Goal: Task Accomplishment & Management: Complete application form

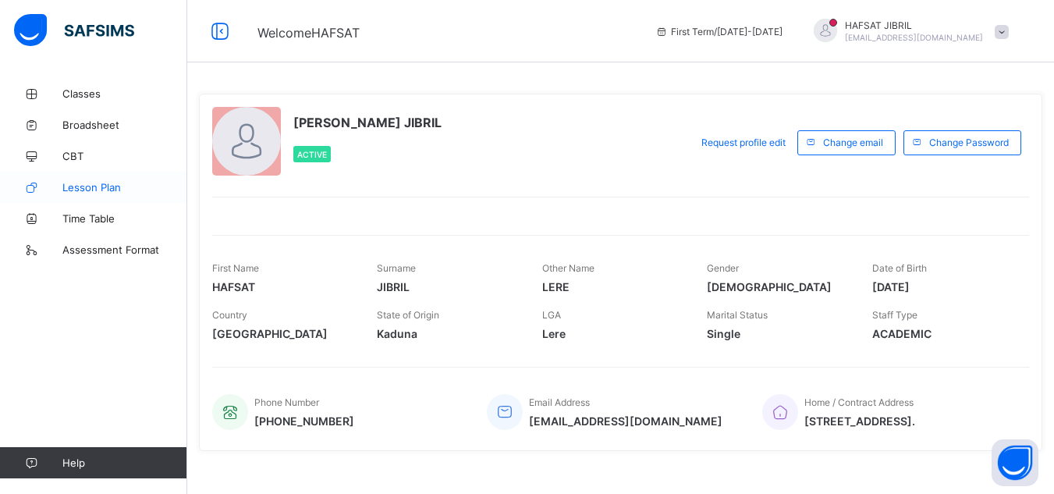
click at [79, 187] on span "Lesson Plan" at bounding box center [124, 187] width 125 height 12
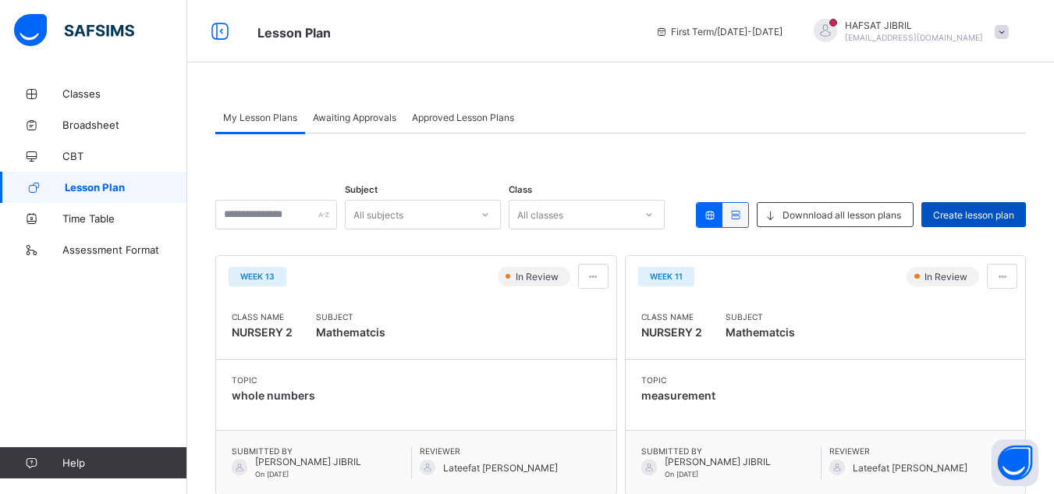
click at [958, 214] on span "Create lesson plan" at bounding box center [973, 215] width 81 height 12
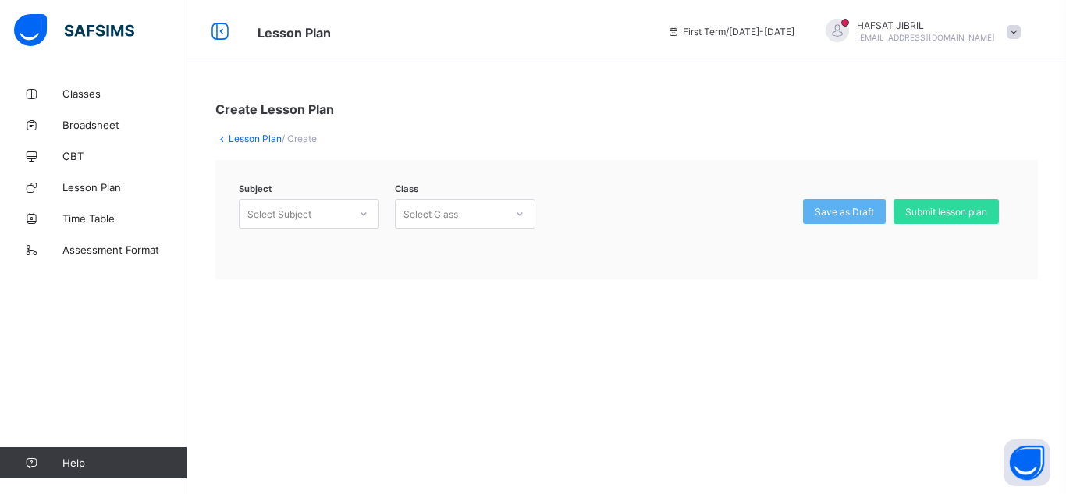
click at [291, 219] on div "Select Subject" at bounding box center [279, 214] width 64 height 30
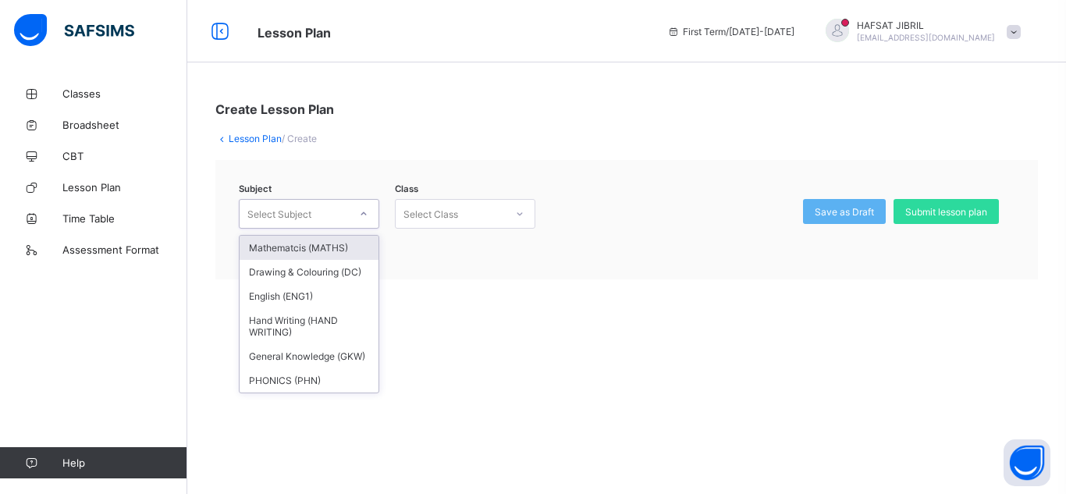
click at [298, 247] on div "Mathematcis (MATHS)" at bounding box center [309, 248] width 139 height 24
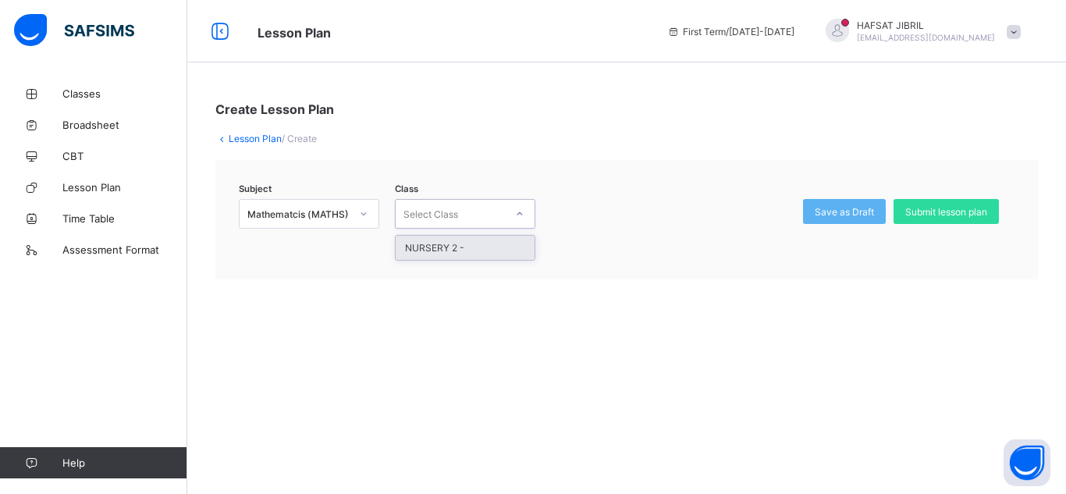
click at [514, 222] on div at bounding box center [520, 213] width 27 height 25
click at [511, 248] on div "NURSERY 2 -" at bounding box center [465, 248] width 139 height 24
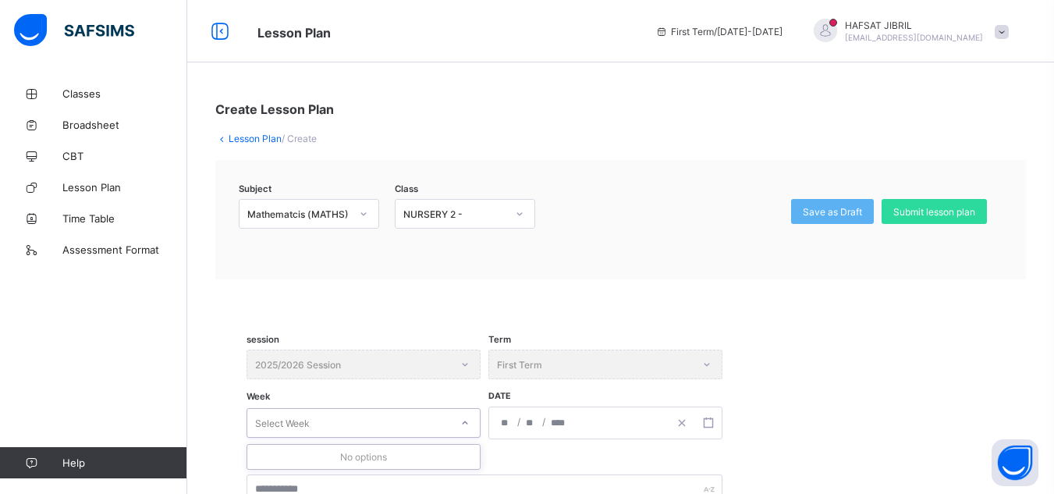
click at [460, 426] on icon at bounding box center [464, 423] width 9 height 16
type input "*"
click at [511, 423] on input "number" at bounding box center [506, 422] width 12 height 31
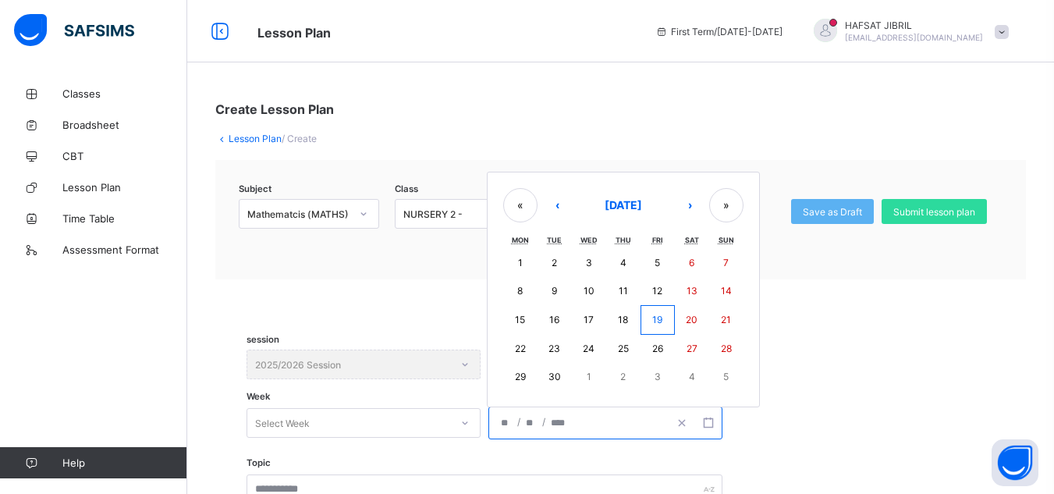
click at [524, 352] on abbr "22" at bounding box center [520, 349] width 11 height 12
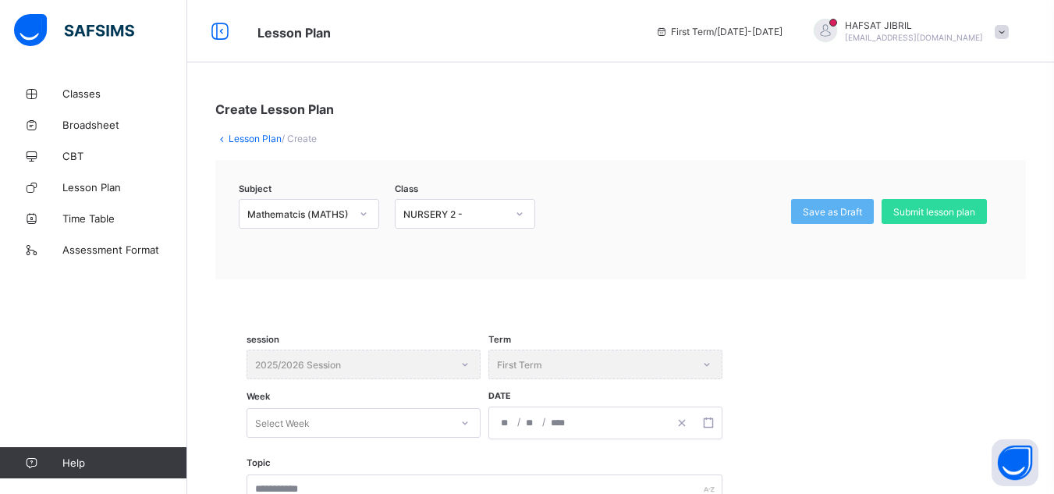
type input "**********"
type input "*"
type input "**"
type input "****"
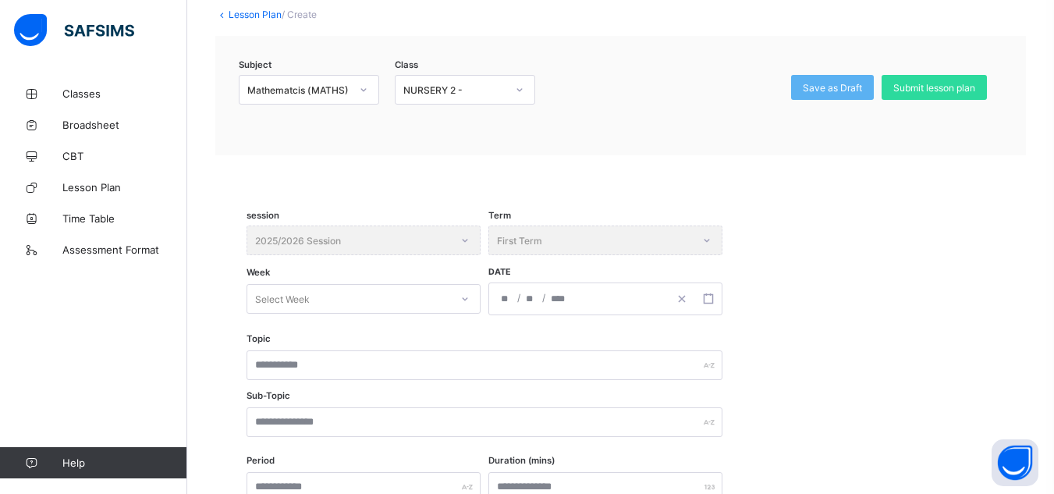
scroll to position [125, 0]
click at [464, 292] on div at bounding box center [465, 298] width 27 height 25
type input "*"
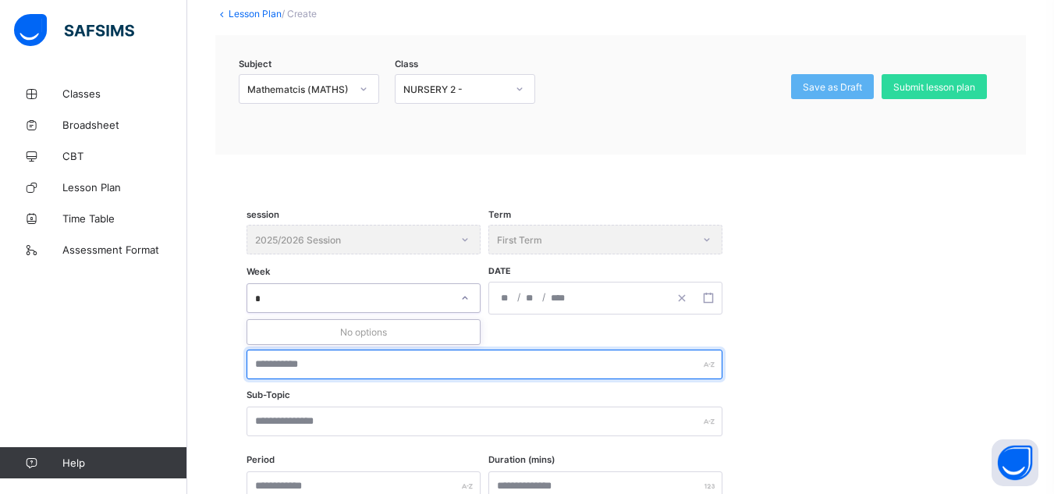
click at [382, 367] on input "text" at bounding box center [485, 365] width 476 height 30
type input "**********"
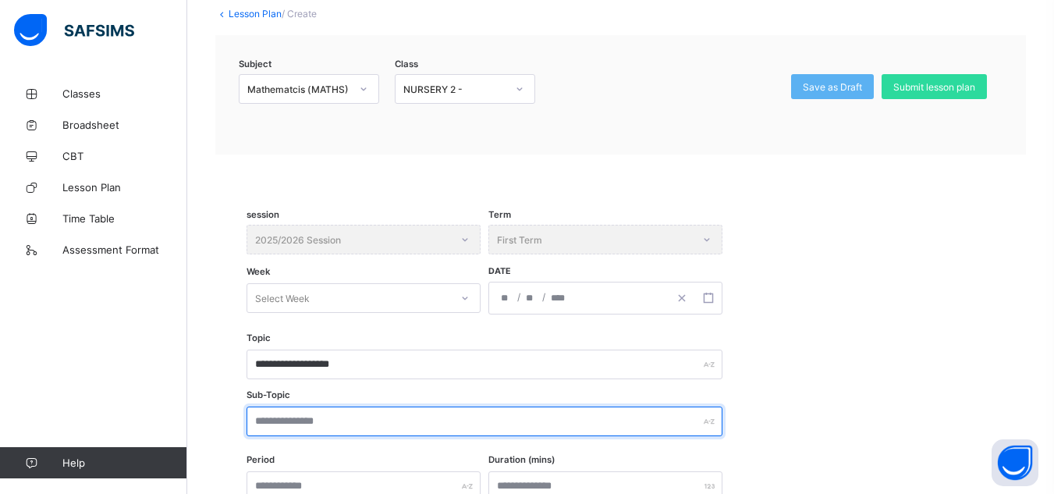
click at [380, 429] on input "text" at bounding box center [485, 422] width 476 height 30
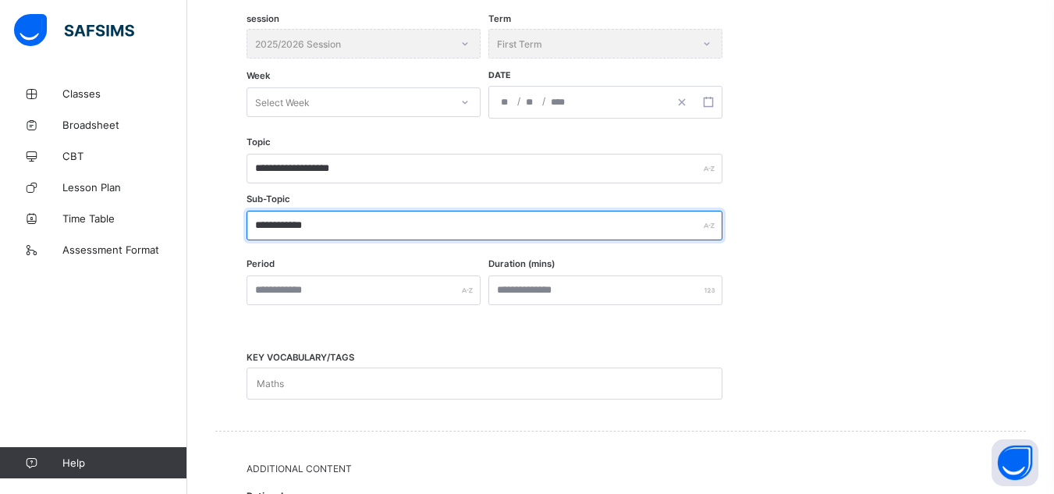
scroll to position [343, 0]
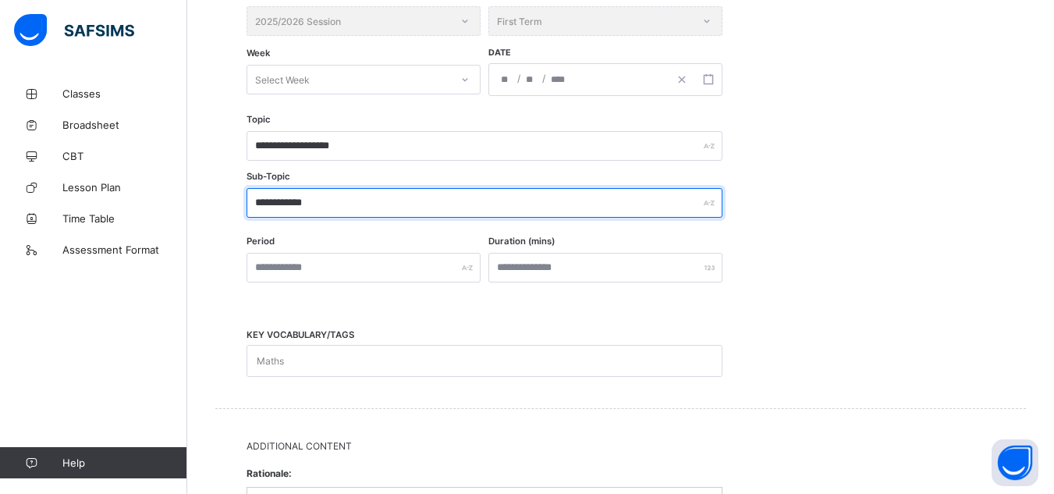
type input "**********"
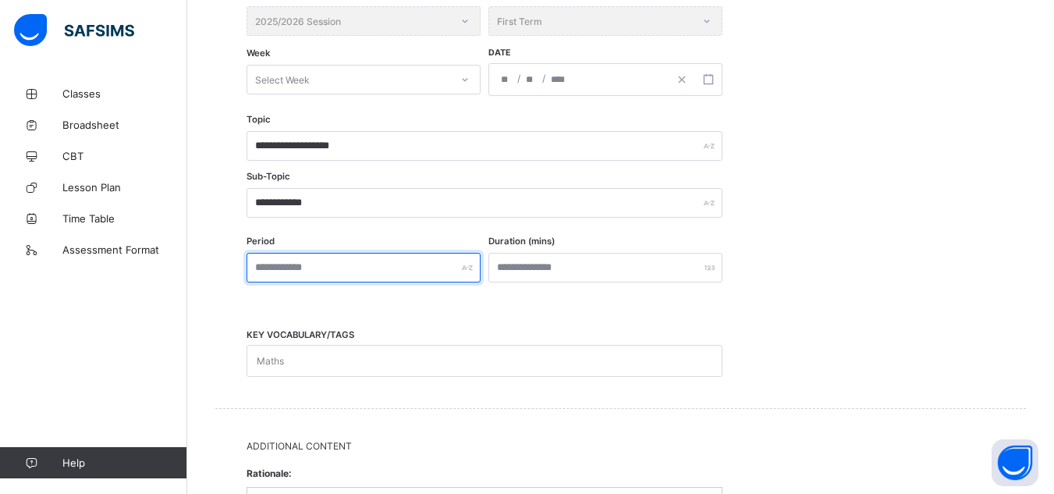
click at [351, 258] on input "text" at bounding box center [364, 268] width 234 height 30
type input "*"
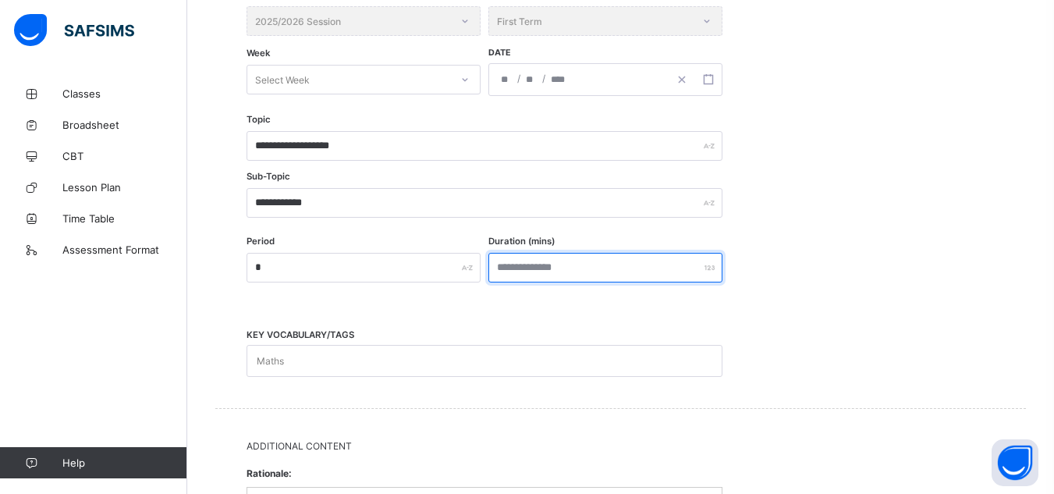
click at [571, 268] on input "number" at bounding box center [606, 268] width 234 height 30
type input "**"
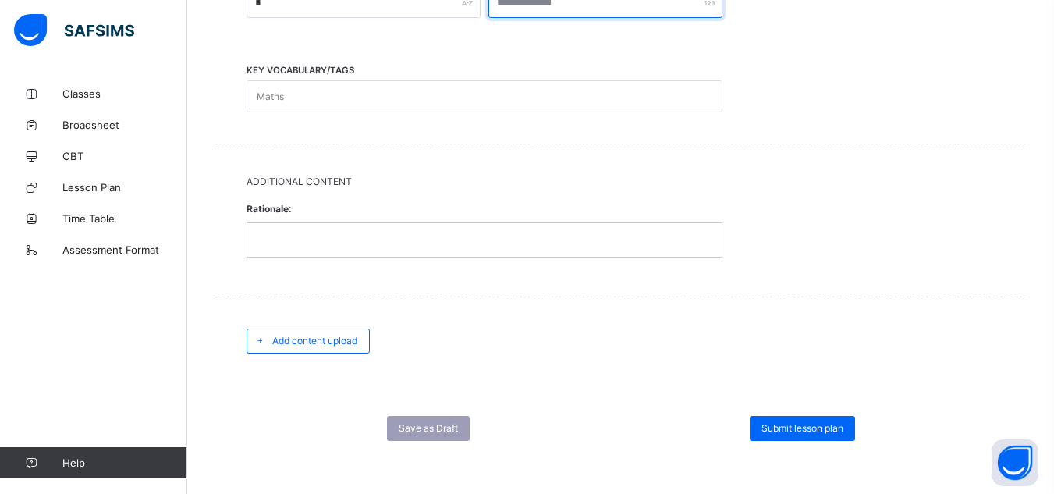
scroll to position [609, 0]
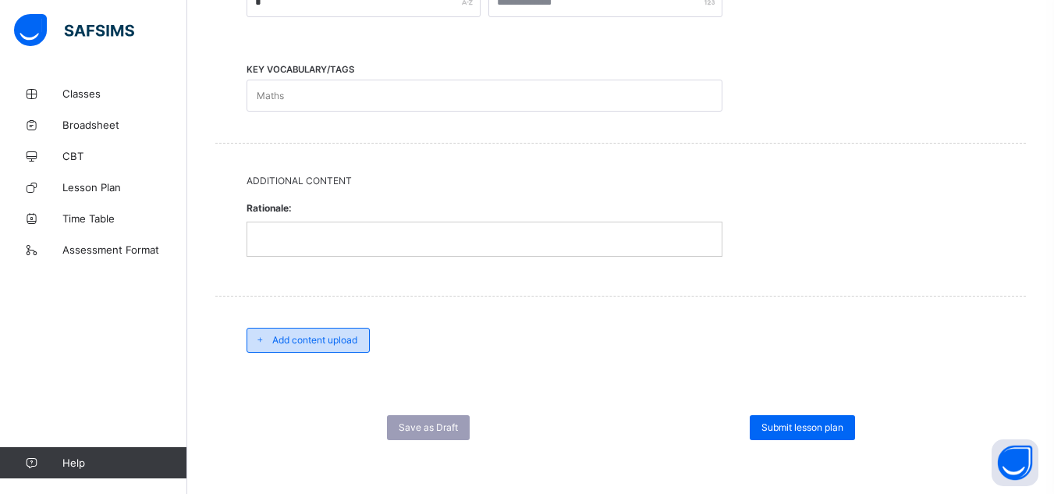
click at [334, 336] on span "Add content upload" at bounding box center [314, 340] width 85 height 12
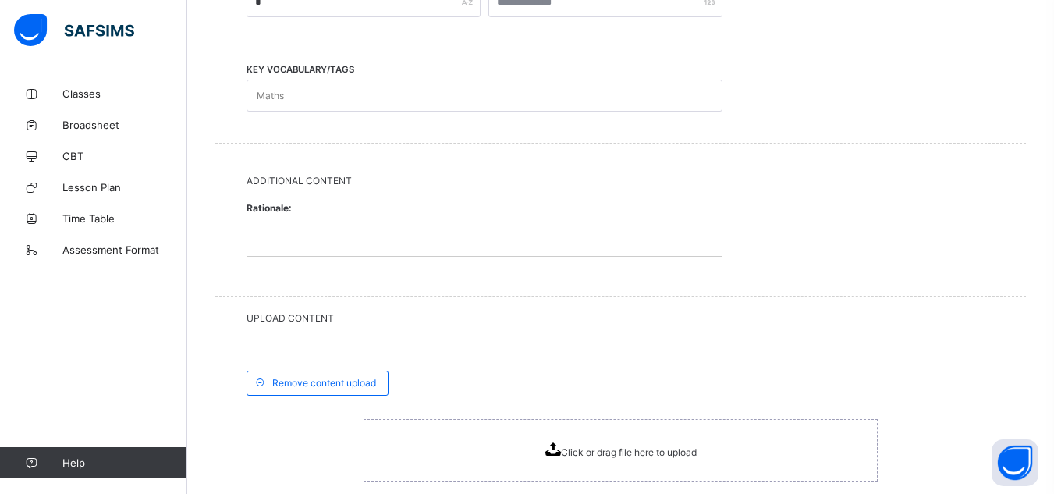
click at [578, 451] on span "Click or drag file here to upload" at bounding box center [629, 452] width 136 height 12
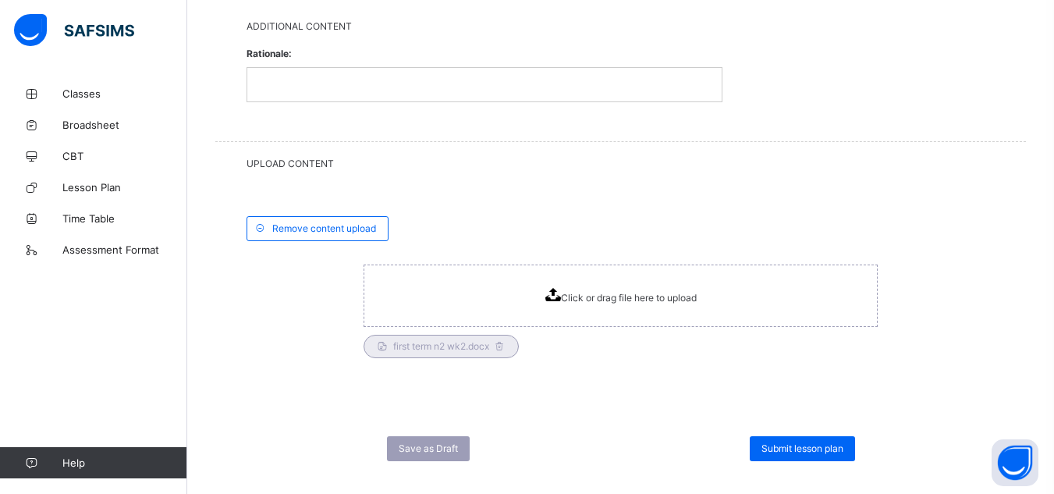
scroll to position [784, 0]
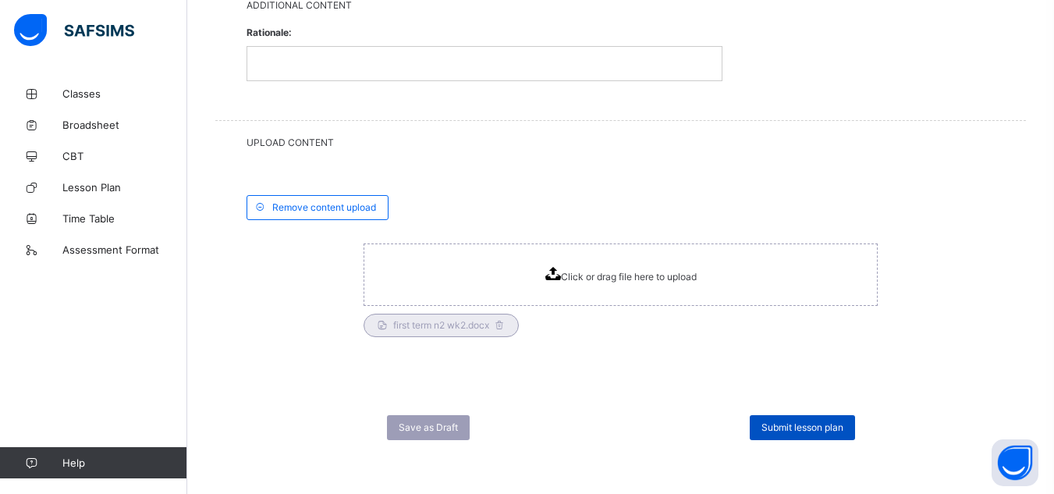
click at [834, 422] on span "Submit lesson plan" at bounding box center [803, 427] width 82 height 12
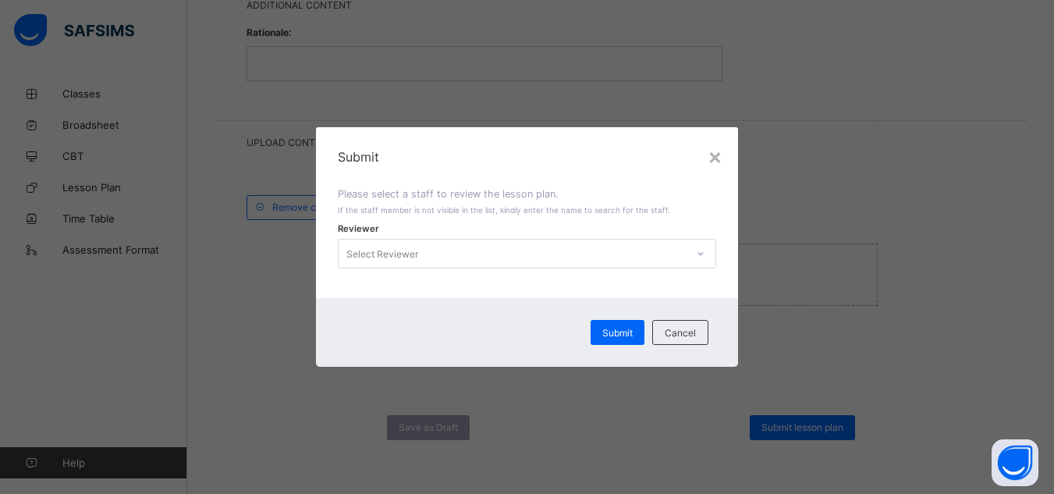
click at [704, 250] on icon at bounding box center [700, 254] width 9 height 16
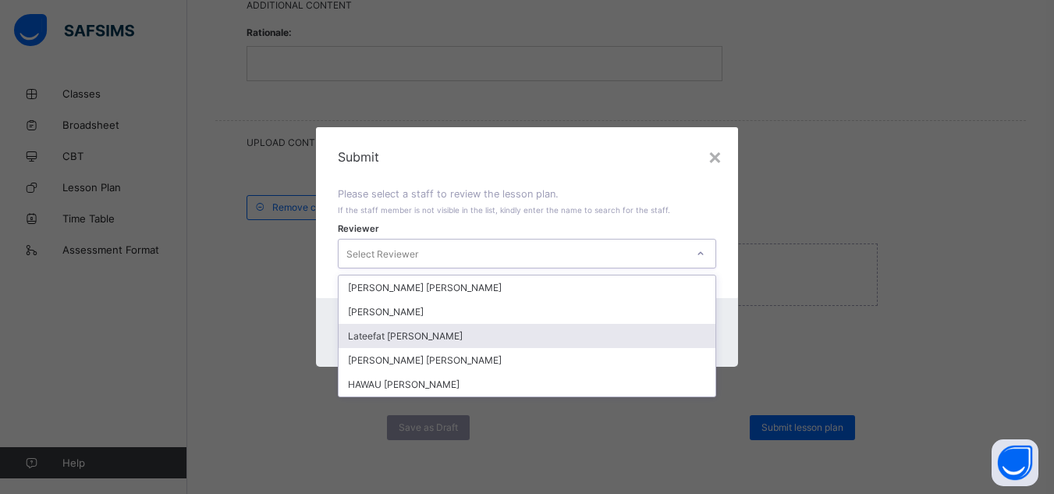
click at [676, 340] on div "Lateefat [PERSON_NAME]" at bounding box center [527, 336] width 376 height 24
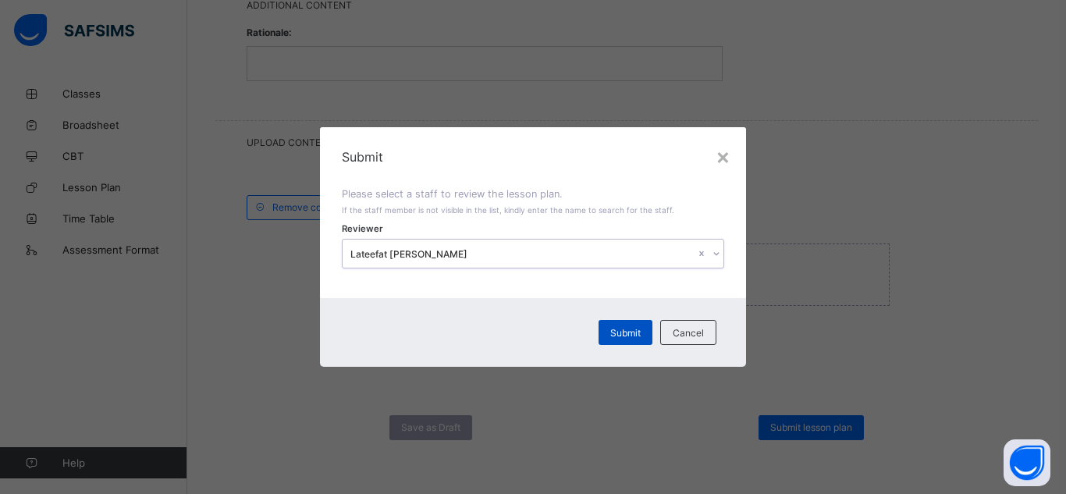
click at [633, 322] on div "Submit" at bounding box center [626, 332] width 54 height 25
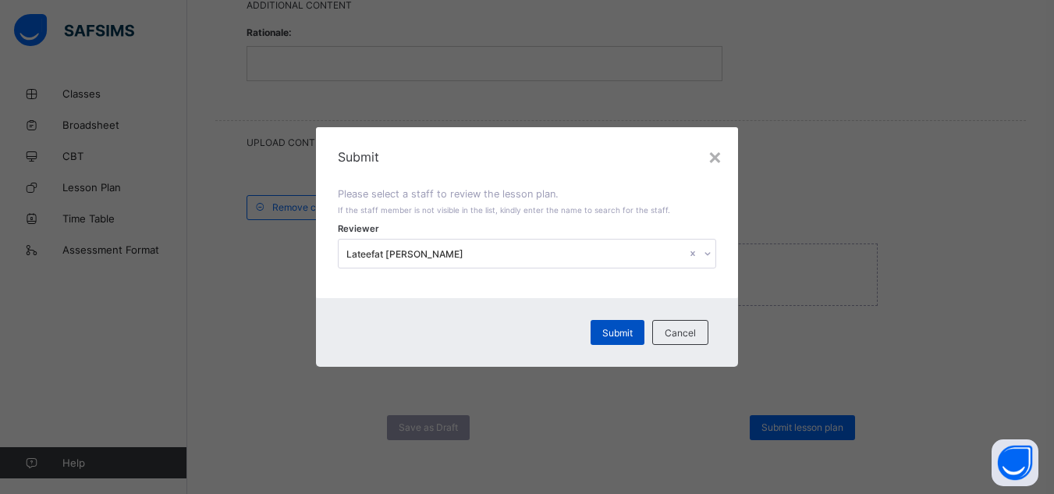
click at [623, 325] on div "Submit" at bounding box center [618, 332] width 54 height 25
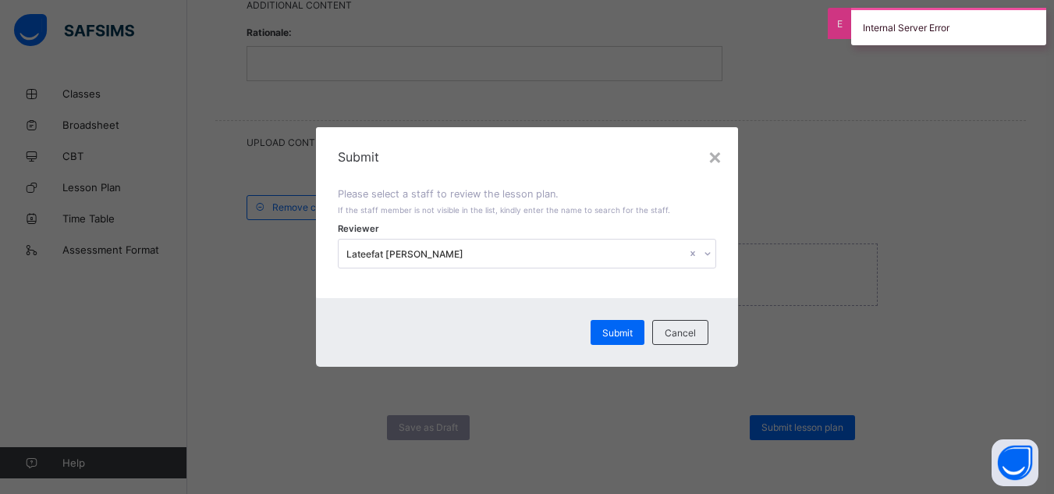
click at [703, 254] on div at bounding box center [708, 253] width 15 height 25
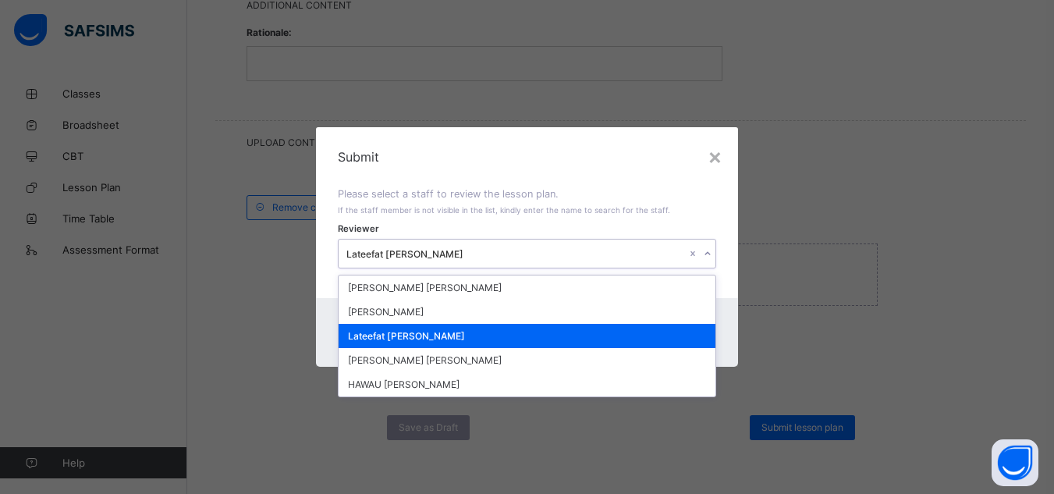
click at [617, 343] on div "Lateefat [PERSON_NAME]" at bounding box center [527, 336] width 376 height 24
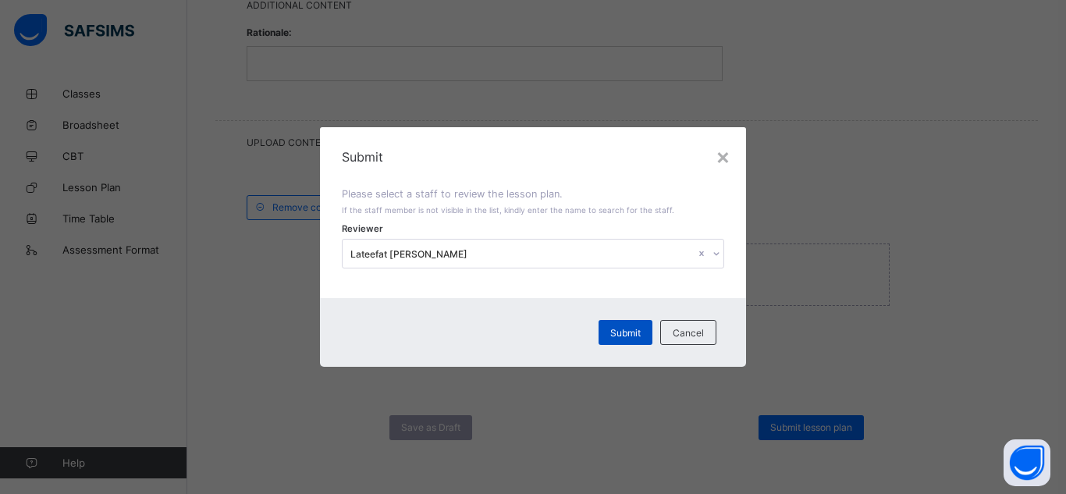
click at [620, 327] on span "Submit" at bounding box center [625, 333] width 30 height 12
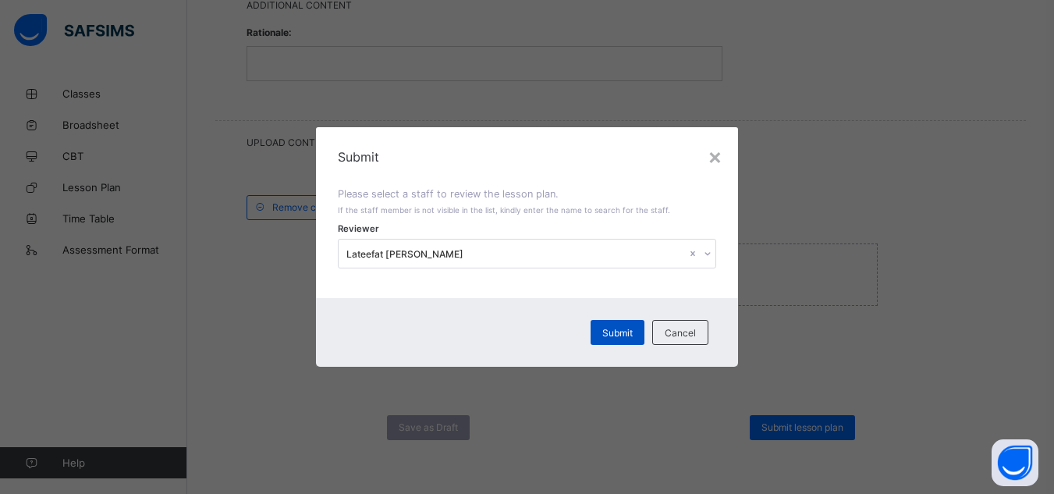
click at [620, 327] on span "Submit" at bounding box center [618, 333] width 30 height 12
click at [633, 333] on span "Submit" at bounding box center [618, 333] width 30 height 12
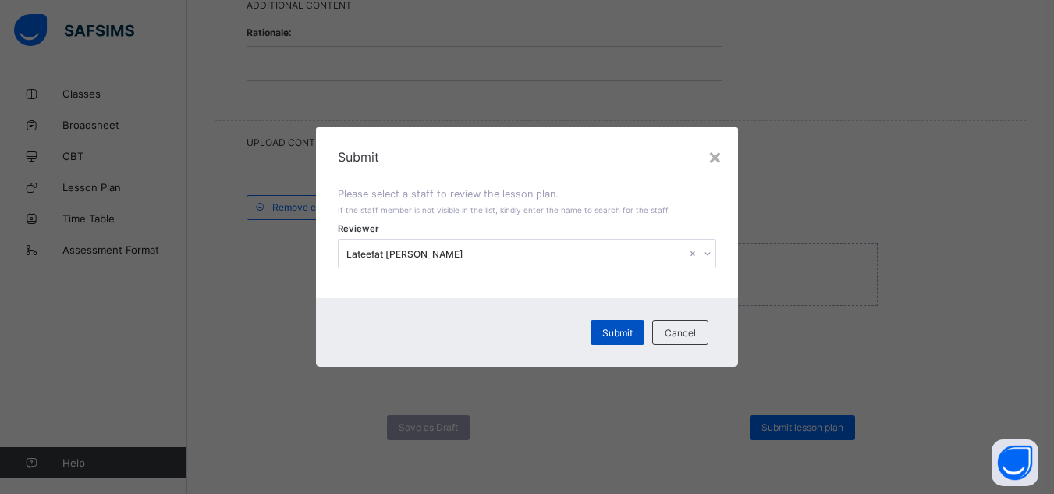
click at [633, 333] on span "Submit" at bounding box center [618, 333] width 30 height 12
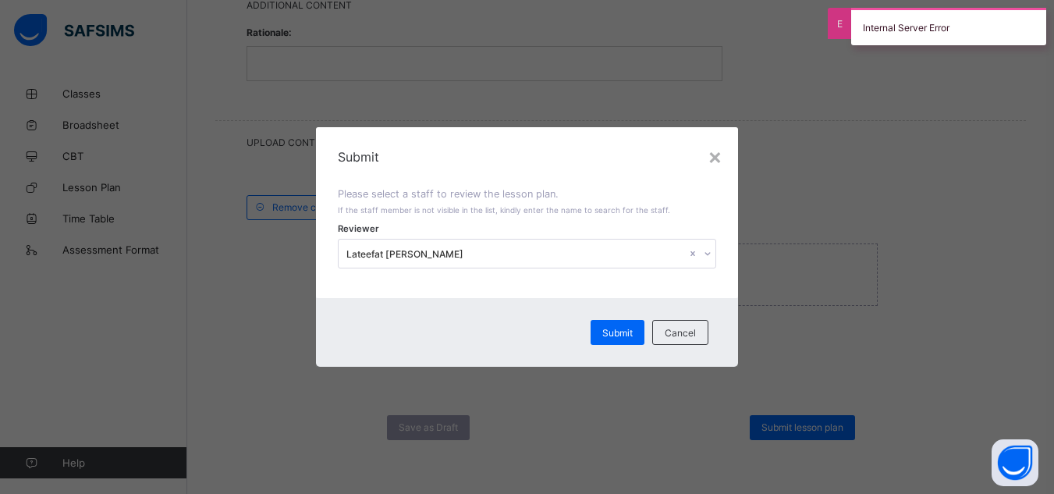
click at [1012, 32] on div "Internal Server Error" at bounding box center [949, 26] width 195 height 37
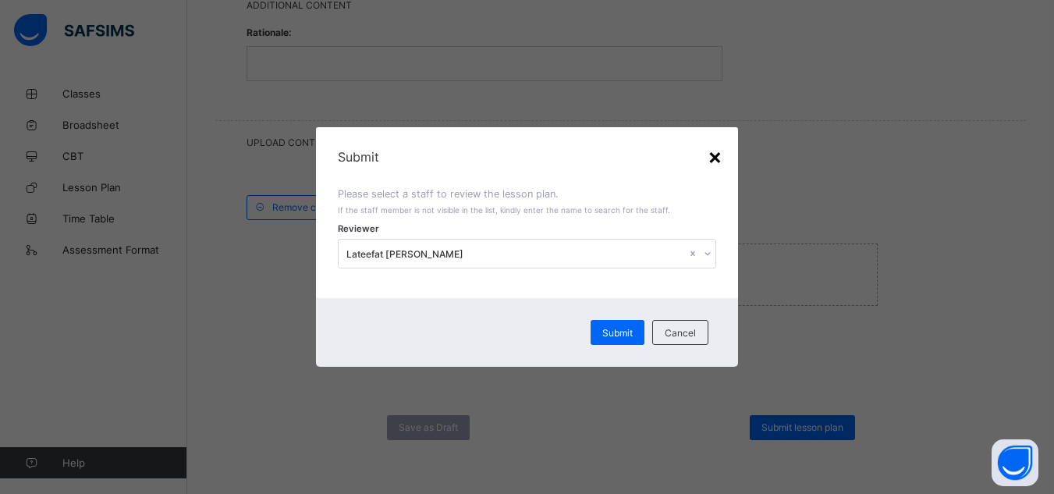
click at [712, 157] on div "×" at bounding box center [715, 156] width 15 height 27
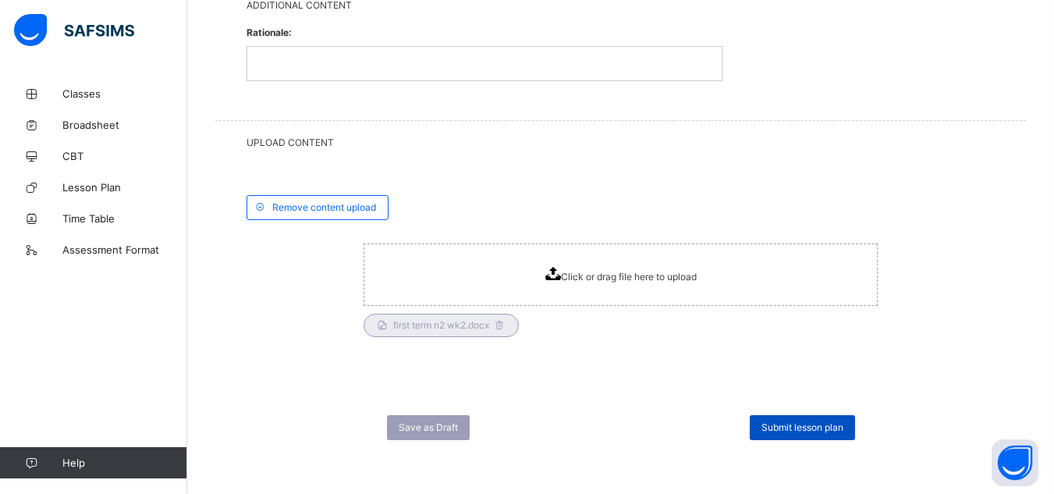
click at [779, 430] on span "Submit lesson plan" at bounding box center [803, 427] width 82 height 12
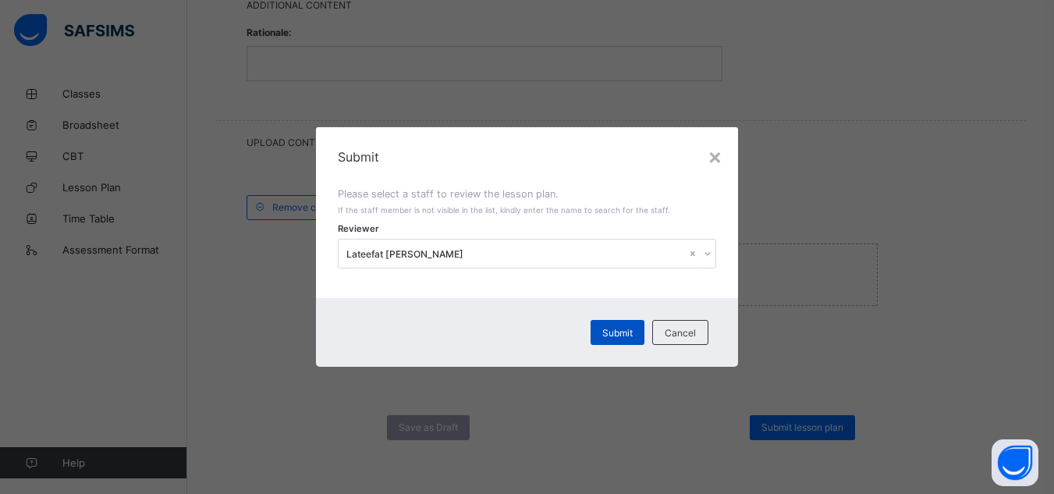
click at [642, 332] on div "Submit" at bounding box center [618, 332] width 54 height 25
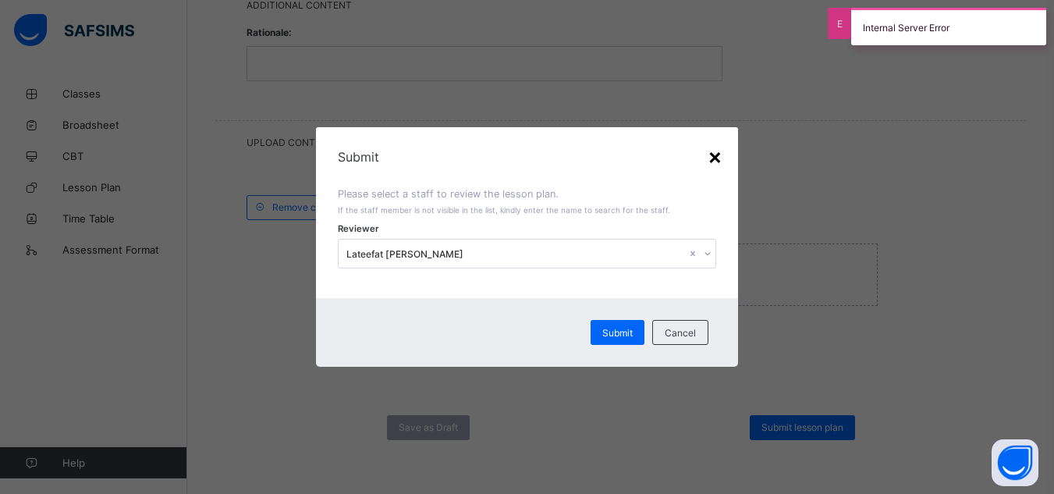
click at [709, 155] on div "×" at bounding box center [715, 156] width 15 height 27
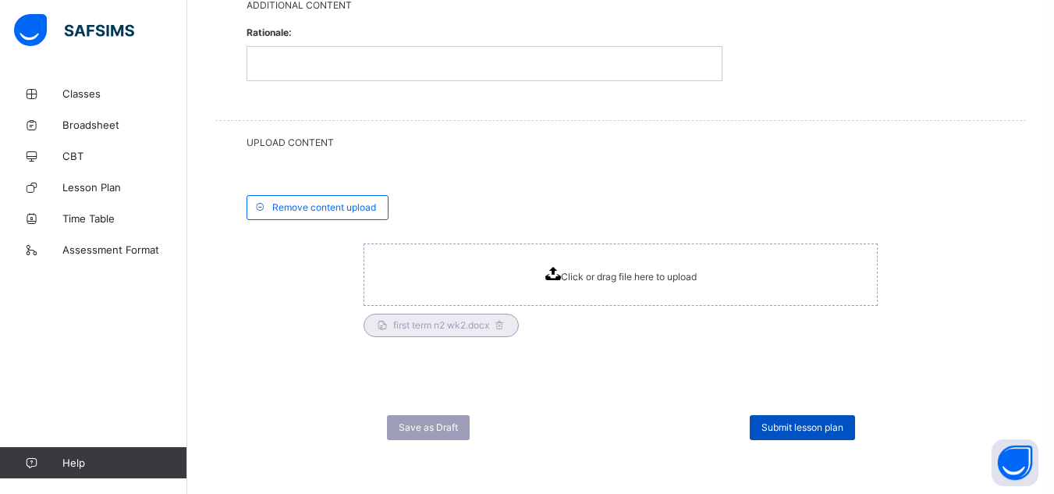
click at [780, 421] on span "Submit lesson plan" at bounding box center [803, 427] width 82 height 12
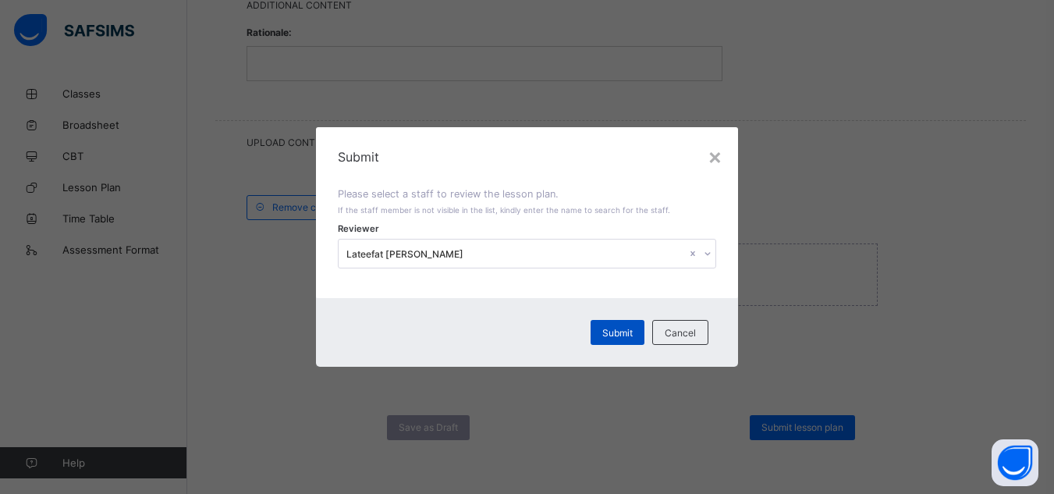
click at [612, 331] on span "Submit" at bounding box center [618, 333] width 30 height 12
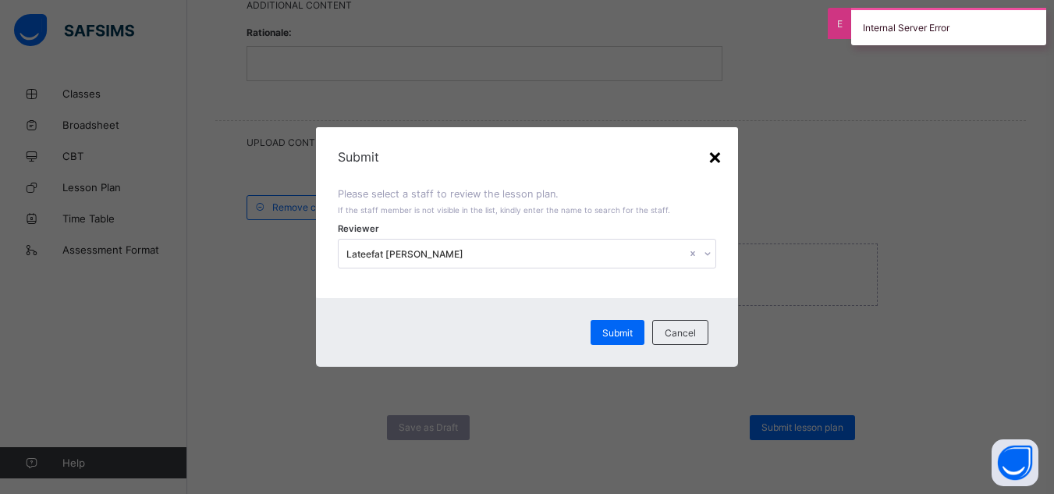
click at [716, 151] on div "×" at bounding box center [715, 156] width 15 height 27
